Goal: Navigation & Orientation: Find specific page/section

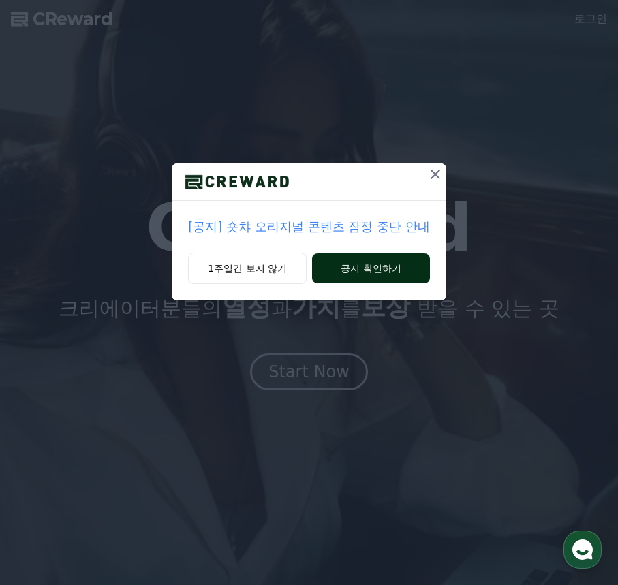
click at [382, 260] on button "공지 확인하기" at bounding box center [371, 269] width 118 height 30
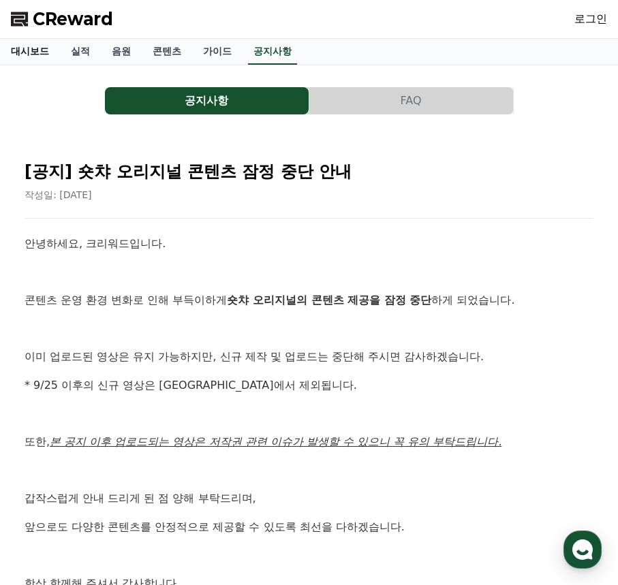
click at [20, 46] on link "대시보드" at bounding box center [30, 52] width 60 height 26
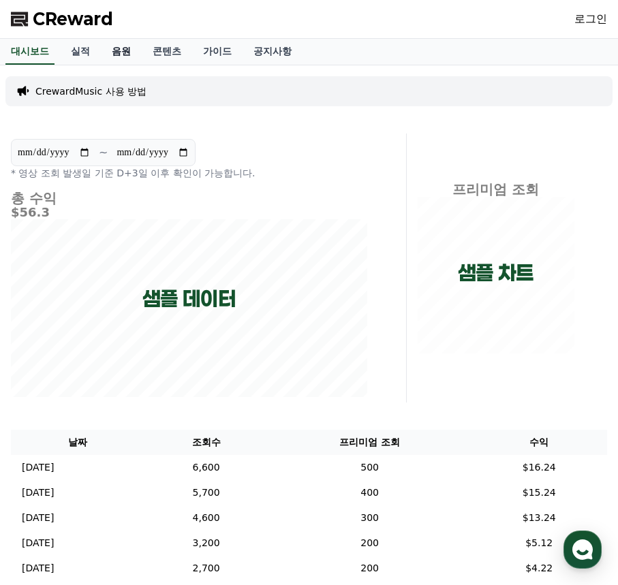
click at [109, 52] on link "음원" at bounding box center [121, 52] width 41 height 26
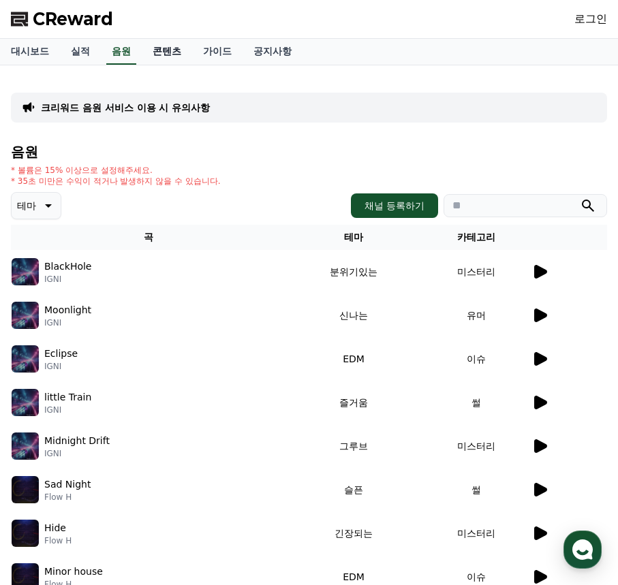
click at [161, 50] on link "콘텐츠" at bounding box center [167, 52] width 50 height 26
click at [217, 52] on link "가이드" at bounding box center [217, 52] width 50 height 26
click at [271, 51] on link "공지사항" at bounding box center [273, 52] width 60 height 26
click at [266, 52] on link "공지사항" at bounding box center [272, 52] width 49 height 26
